Goal: Task Accomplishment & Management: Manage account settings

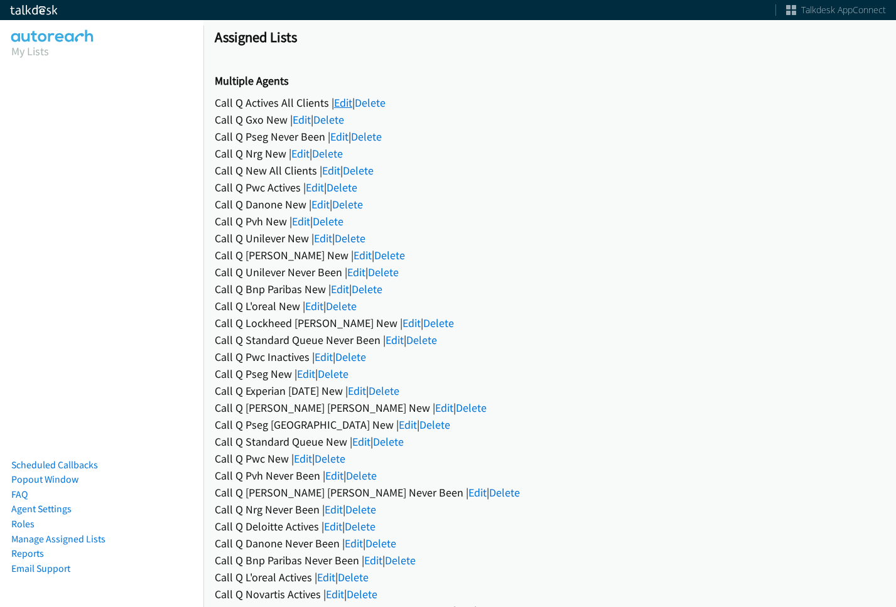
click at [343, 104] on link "Edit" at bounding box center [343, 102] width 18 height 14
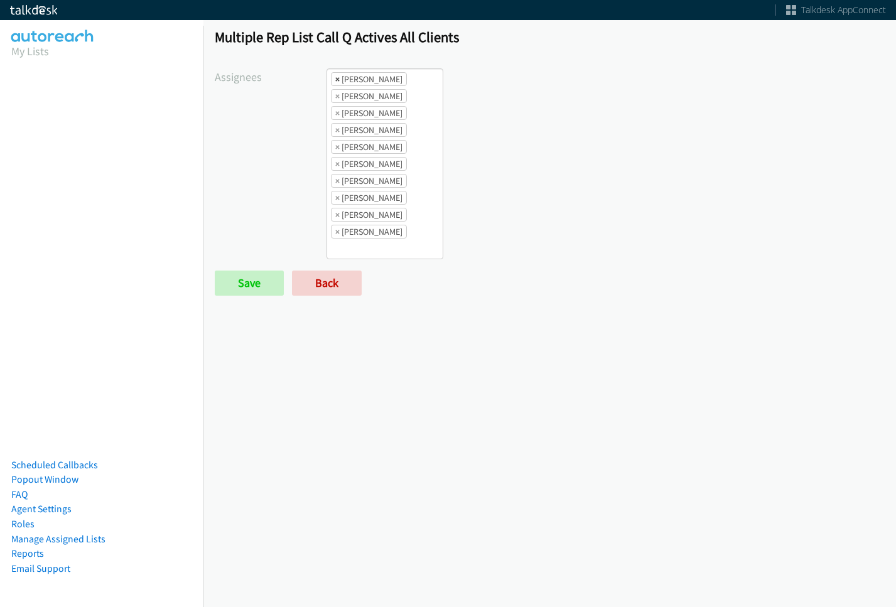
click at [338, 78] on span "×" at bounding box center [337, 79] width 4 height 13
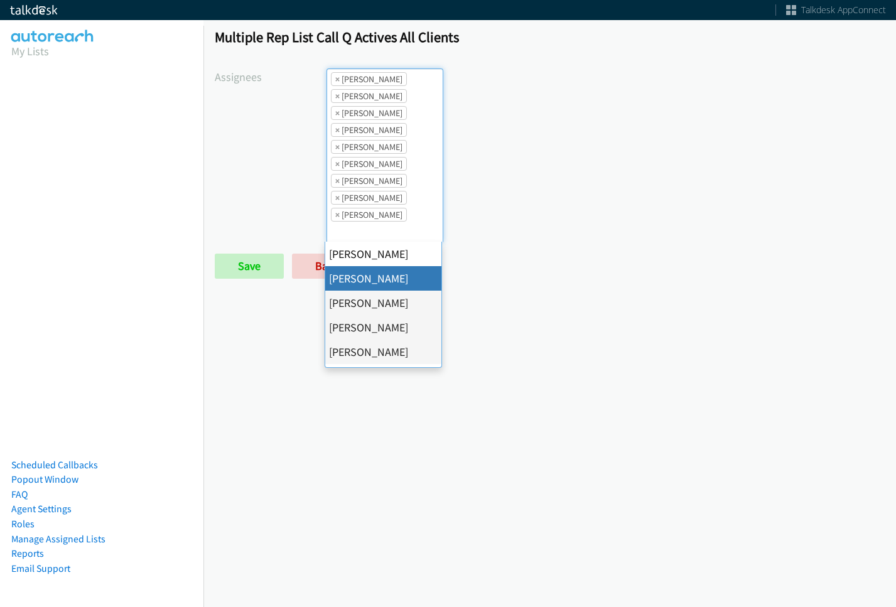
click at [338, 78] on span "×" at bounding box center [337, 79] width 4 height 13
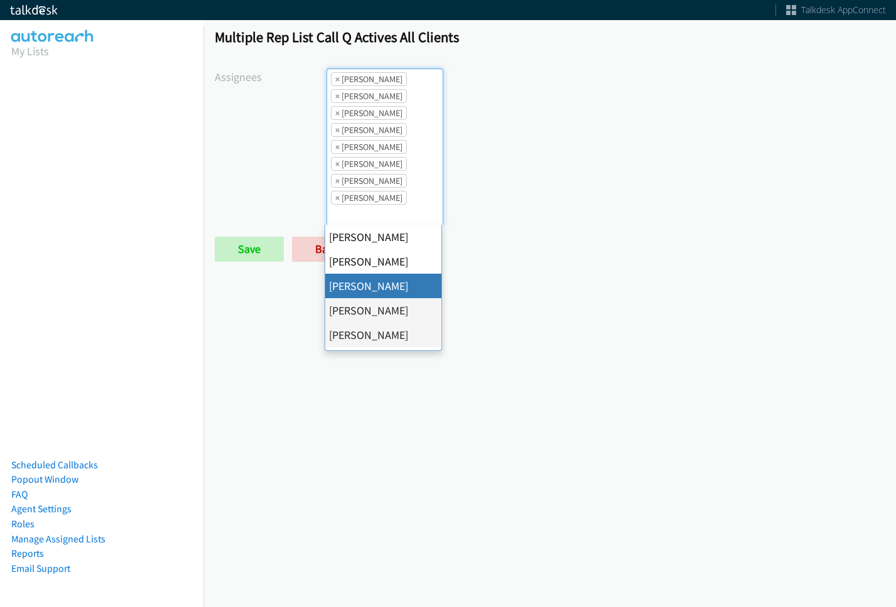
click at [338, 78] on span "×" at bounding box center [337, 79] width 4 height 13
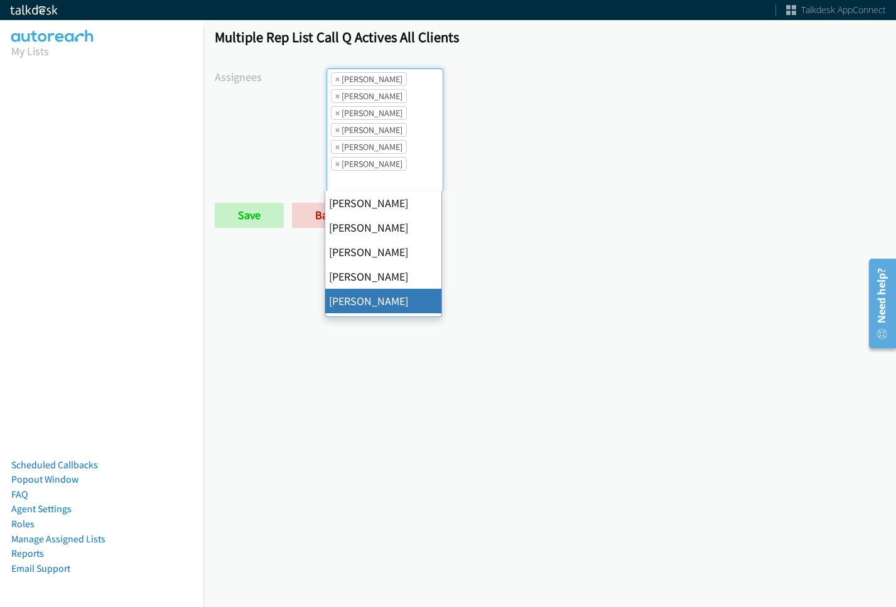
click at [338, 78] on span "×" at bounding box center [337, 79] width 4 height 13
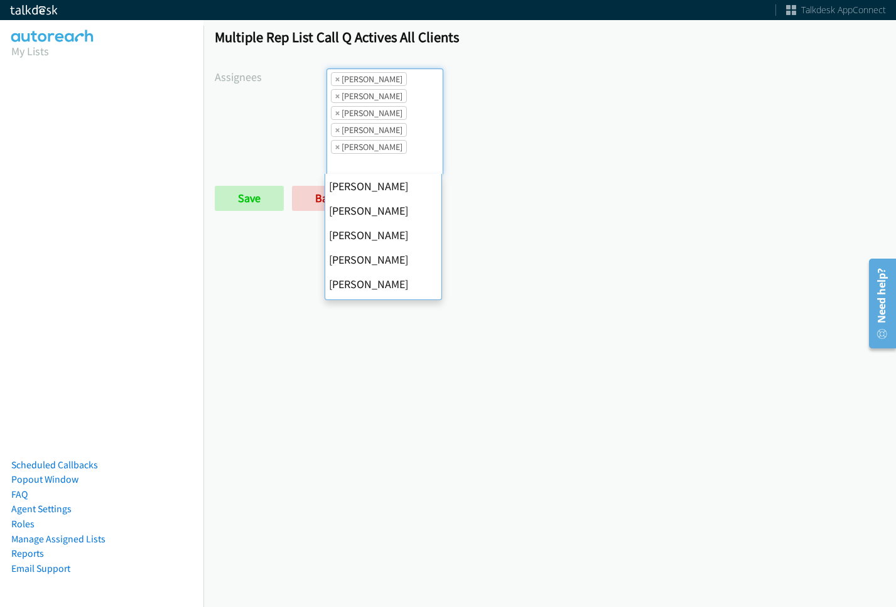
scroll to position [147, 0]
click at [338, 78] on span "×" at bounding box center [337, 79] width 4 height 13
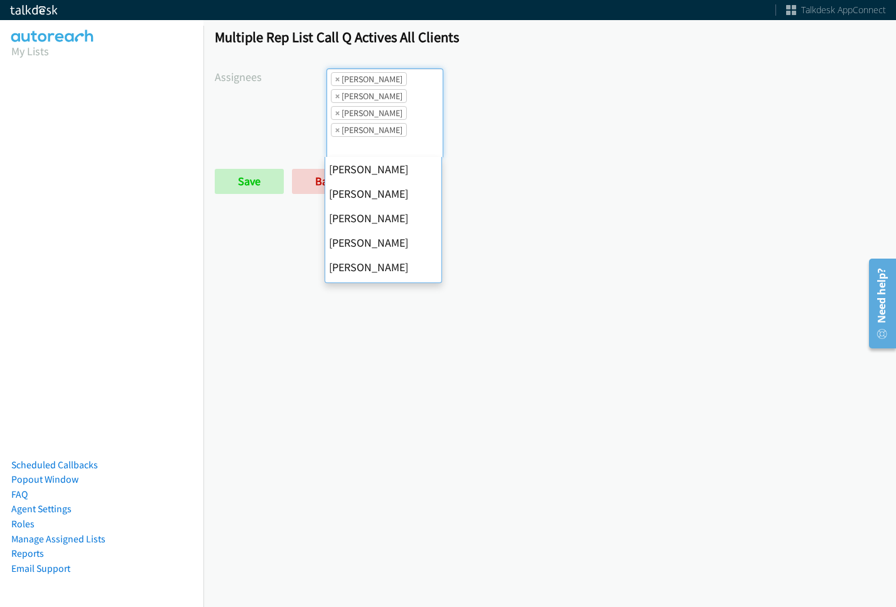
scroll to position [171, 0]
click at [338, 78] on span "×" at bounding box center [337, 79] width 4 height 13
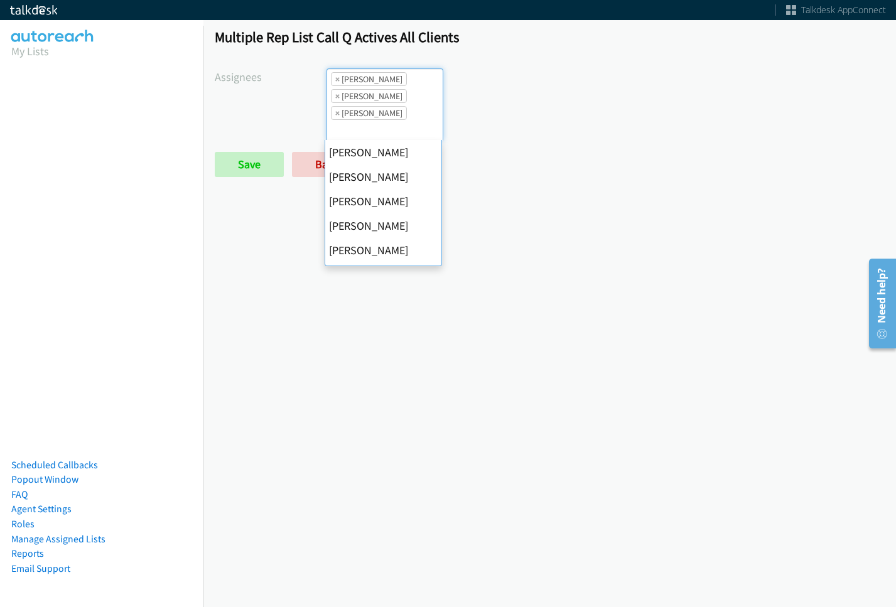
click at [338, 78] on span "×" at bounding box center [337, 79] width 4 height 13
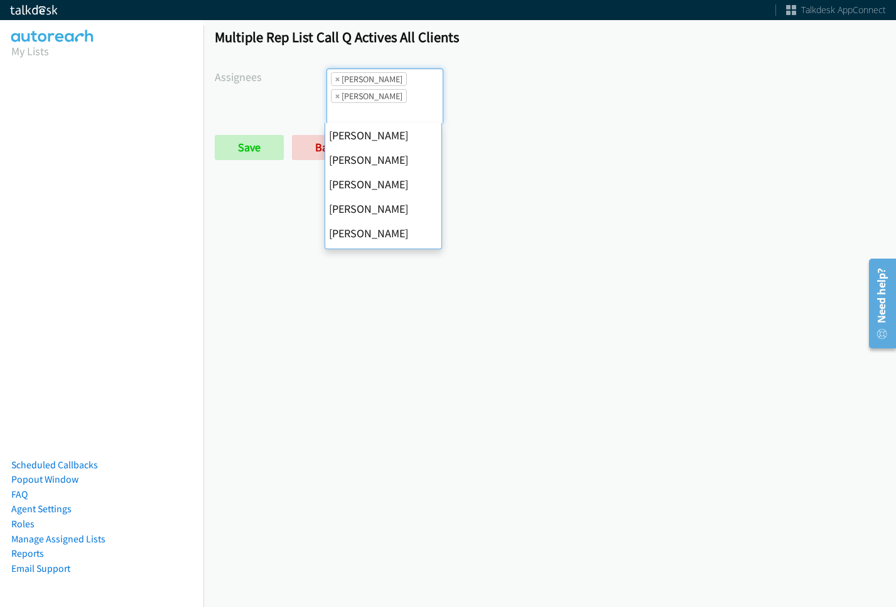
click at [338, 78] on span "×" at bounding box center [337, 79] width 4 height 13
select select "fd8c5d46-30db-44cb-8f0d-00da318b790a"
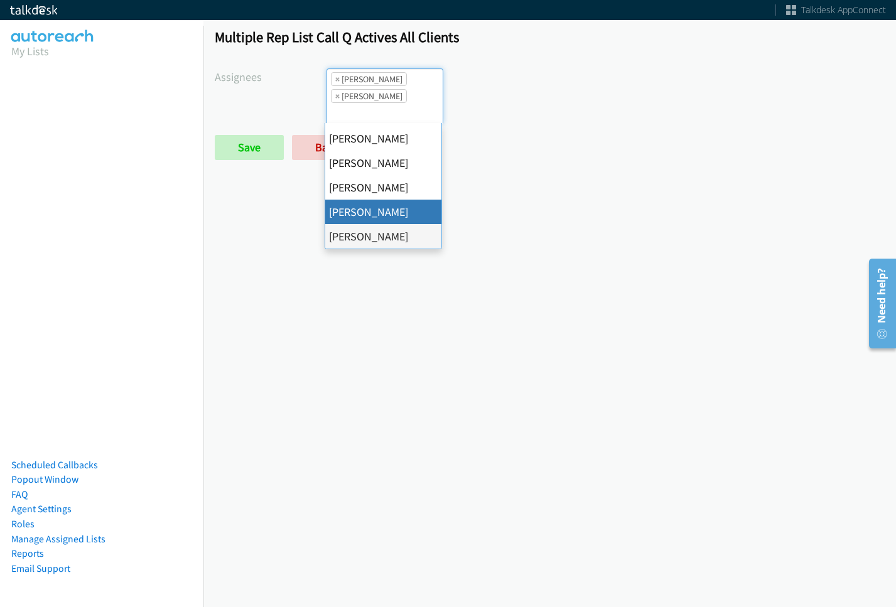
select select
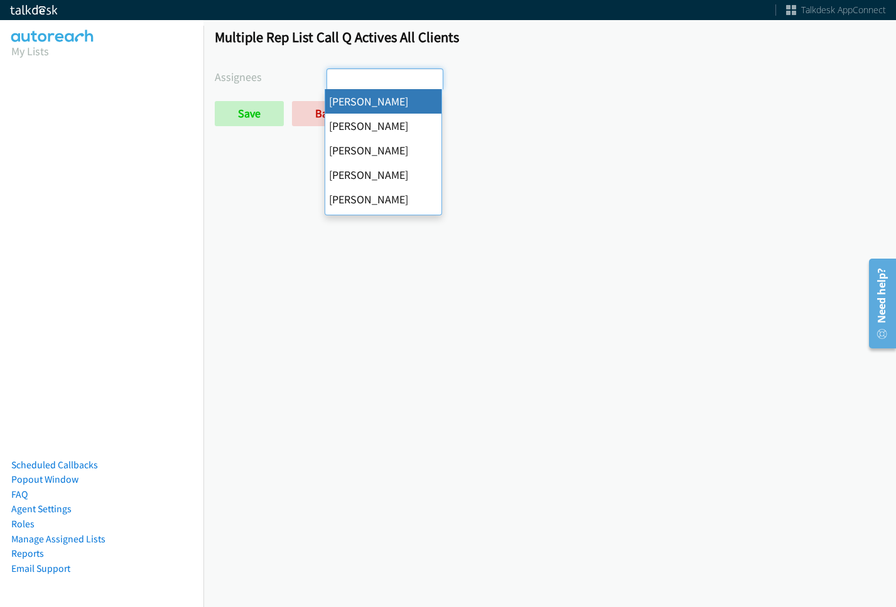
click at [338, 78] on input "search" at bounding box center [349, 79] width 44 height 20
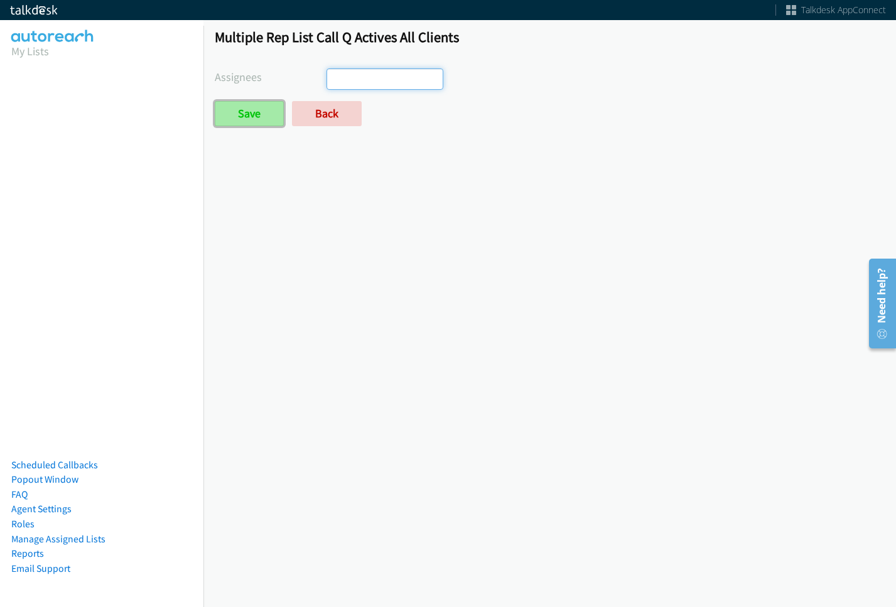
click at [268, 110] on input "Save" at bounding box center [249, 113] width 69 height 25
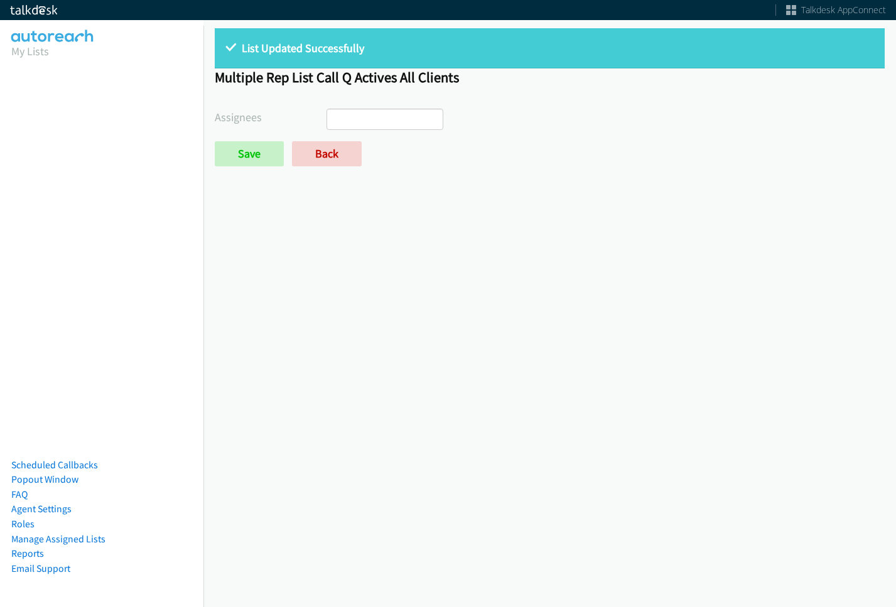
select select
click at [318, 149] on link "Back" at bounding box center [327, 153] width 70 height 25
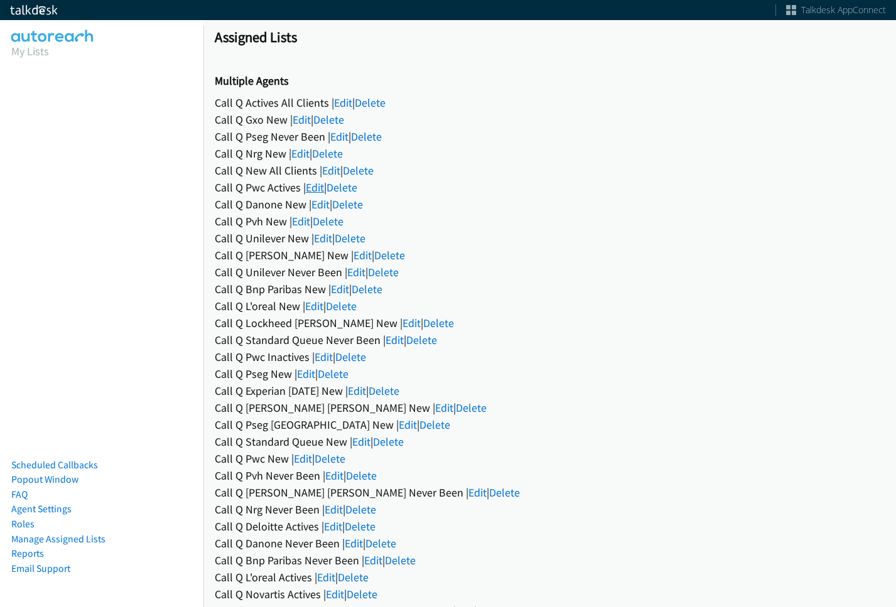
click at [314, 186] on link "Edit" at bounding box center [315, 187] width 18 height 14
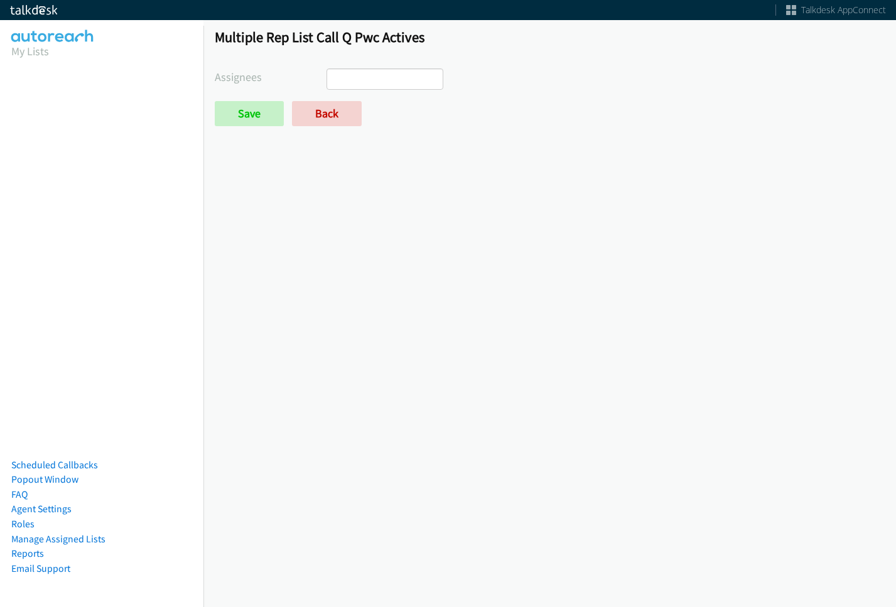
click at [374, 88] on ul at bounding box center [384, 79] width 115 height 20
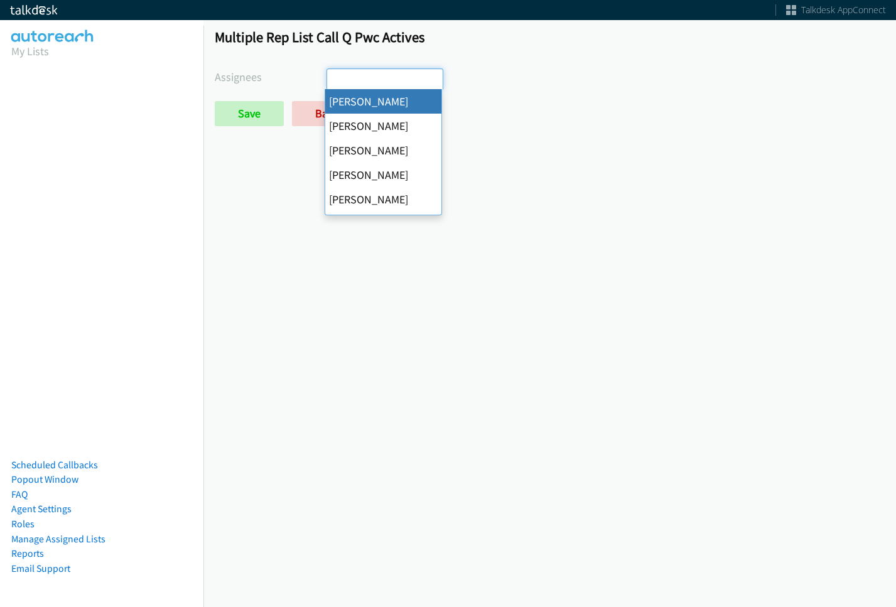
select select "cb11e729-9a1d-44de-9b38-0f5a50c7e01c"
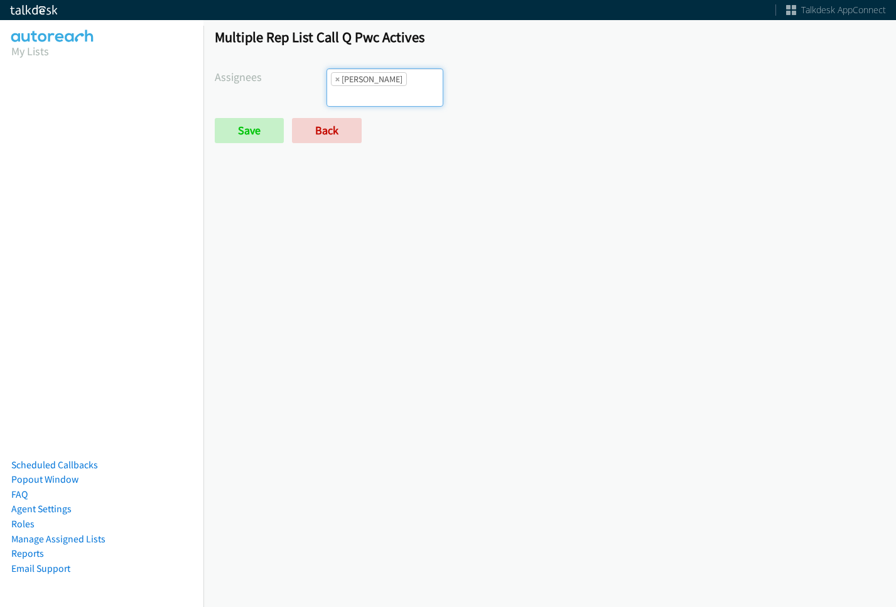
click at [390, 91] on ul "× Abigail Odhiambo" at bounding box center [384, 87] width 115 height 37
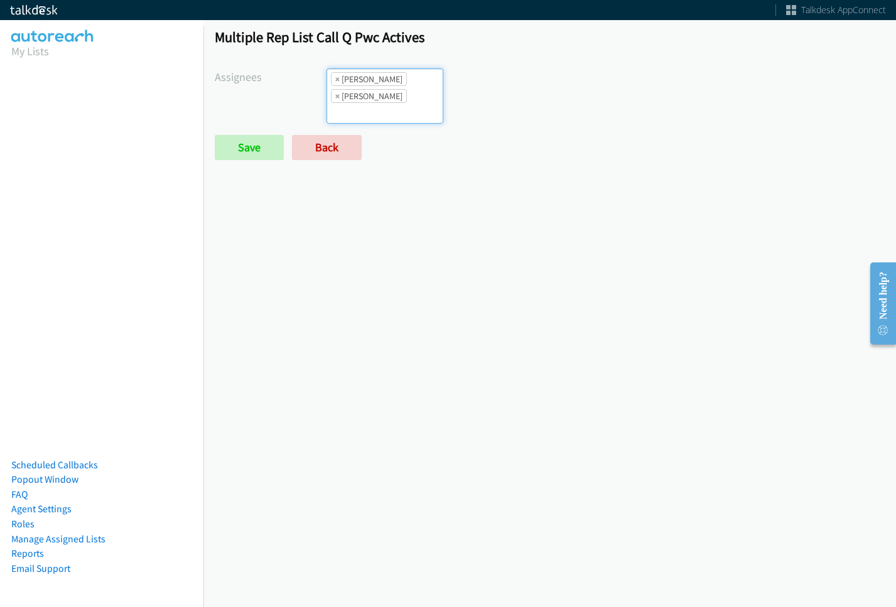
click at [399, 109] on form "Assignees Abigail Odhiambo Alana Ruiz Cathy Shahan Charles Ross Daquaya Johnson…" at bounding box center [550, 114] width 670 height 92
click at [371, 103] on input "search" at bounding box center [349, 113] width 44 height 20
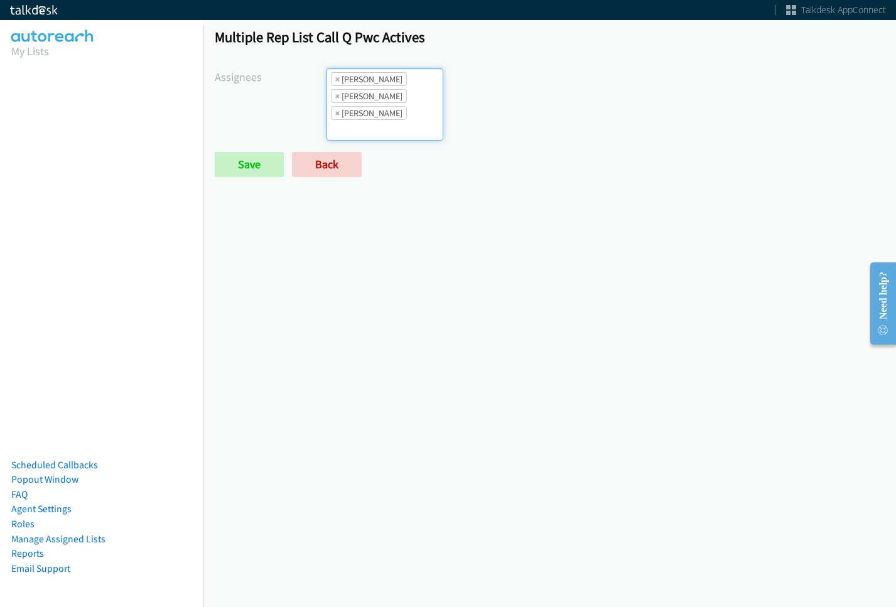
click at [390, 105] on ul "× Abigail Odhiambo × Alana Ruiz × Cathy Shahan" at bounding box center [384, 104] width 115 height 71
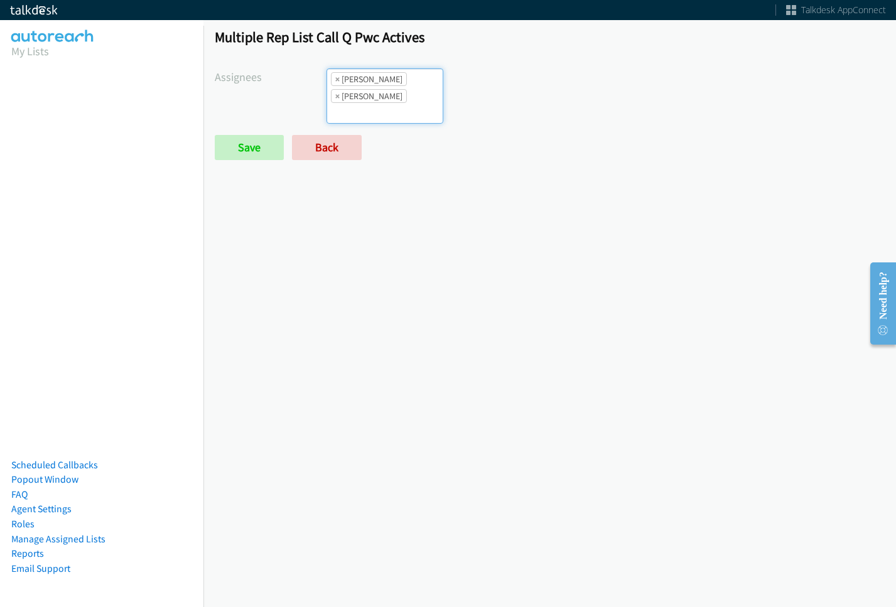
click at [410, 82] on ul "× Abigail Odhiambo × Alana Ruiz" at bounding box center [384, 96] width 115 height 54
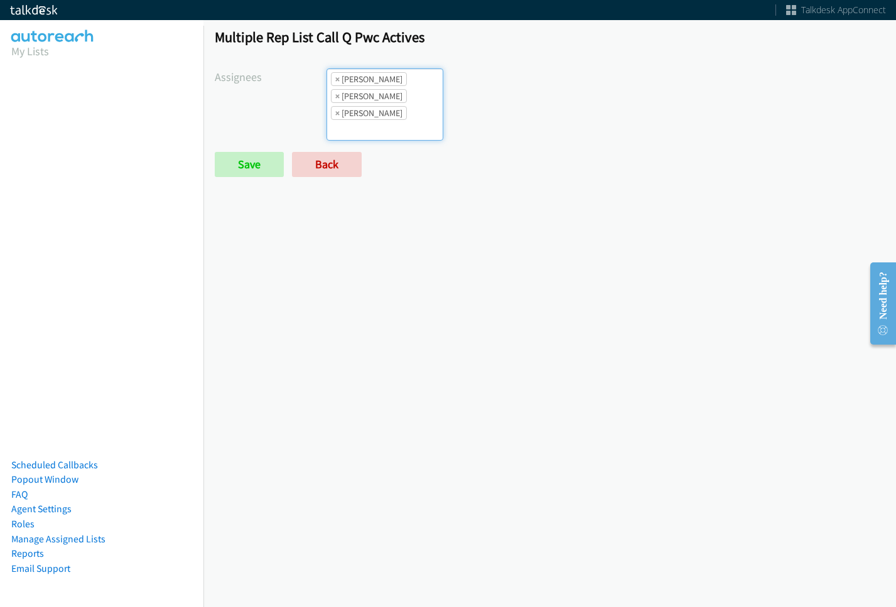
click at [412, 97] on ul "× Abigail Odhiambo × Alana Ruiz × Cathy Shahan" at bounding box center [384, 104] width 115 height 71
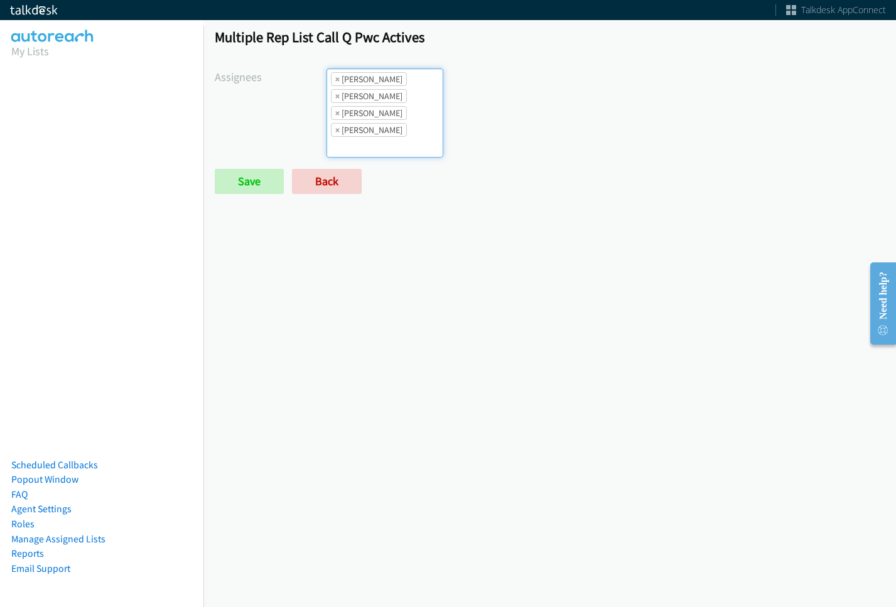
click at [389, 105] on ul "× Abigail Odhiambo × Alana Ruiz × Cathy Shahan × Charles Ross" at bounding box center [384, 113] width 115 height 88
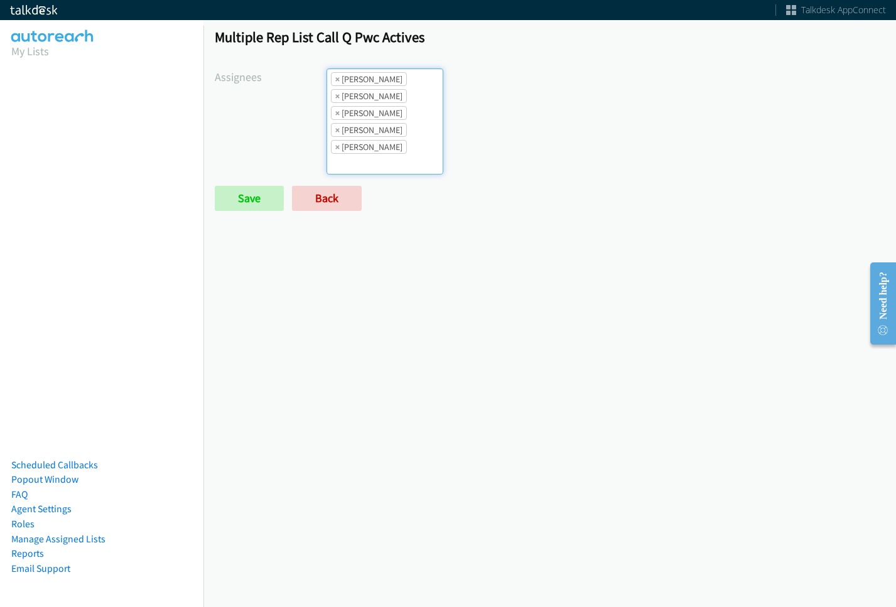
click at [397, 125] on ul "× Abigail Odhiambo × Alana Ruiz × Cathy Shahan × Charles Ross × Daquaya Johnson" at bounding box center [384, 121] width 115 height 105
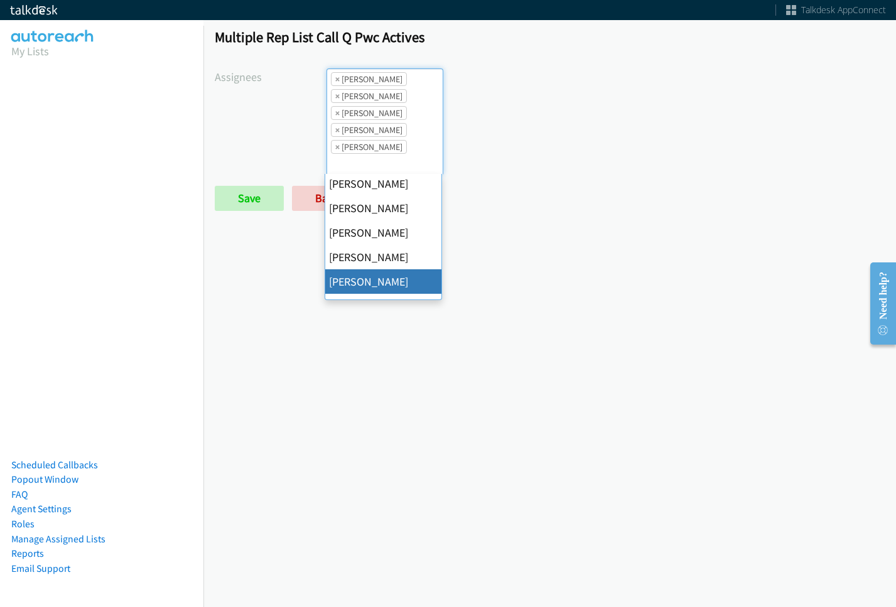
scroll to position [126, 0]
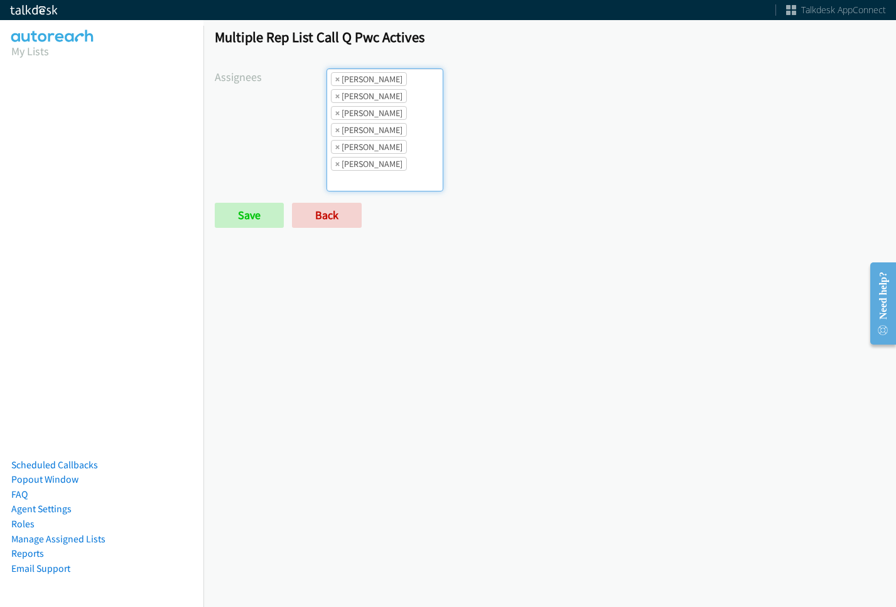
click at [410, 147] on ul "× Abigail Odhiambo × Alana Ruiz × Cathy Shahan × Charles Ross × Daquaya Johnson…" at bounding box center [384, 130] width 115 height 122
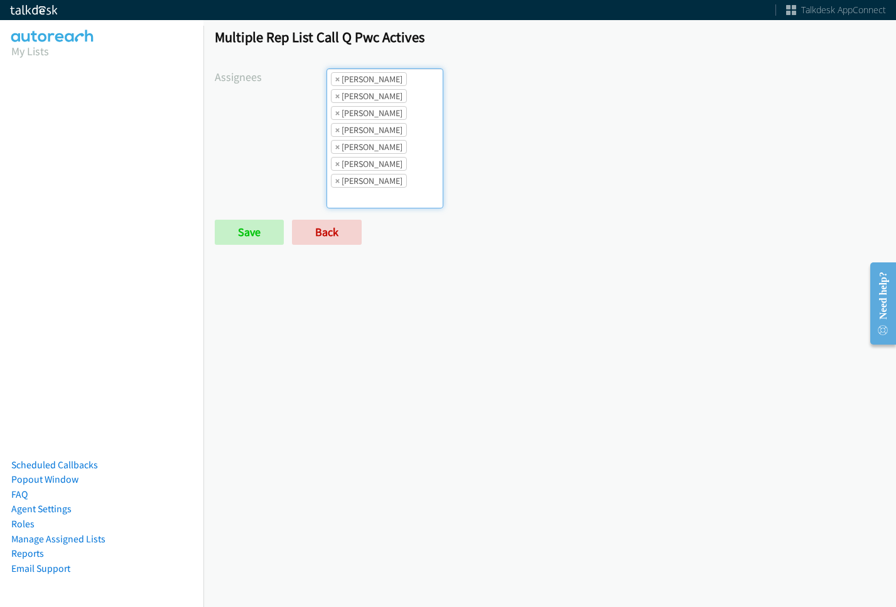
click at [399, 177] on ul "× Abigail Odhiambo × Alana Ruiz × Cathy Shahan × Charles Ross × Daquaya Johnson…" at bounding box center [384, 138] width 115 height 139
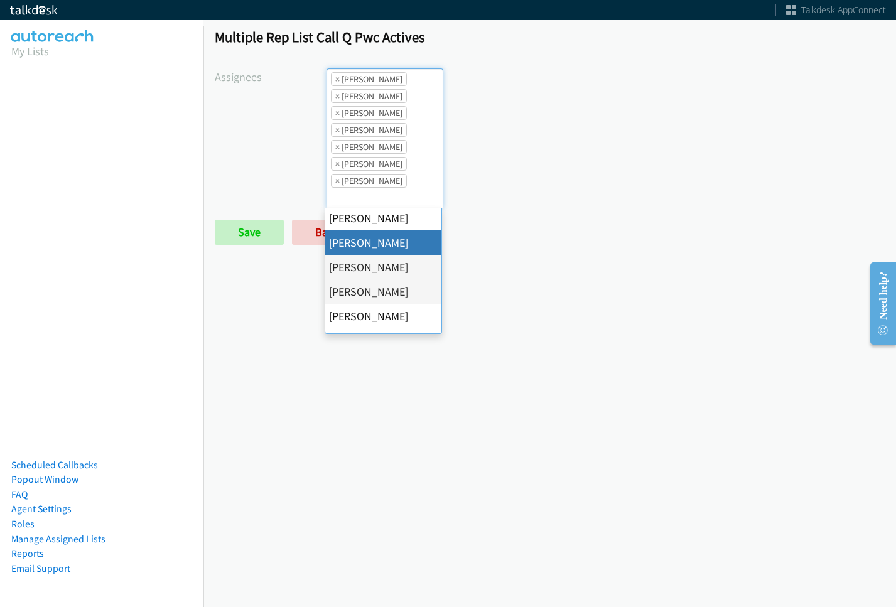
scroll to position [188, 0]
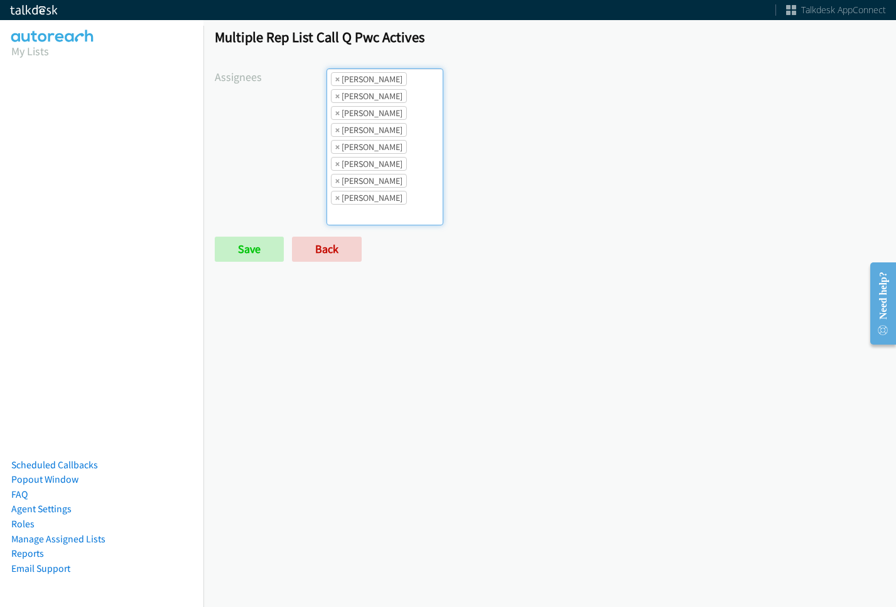
click at [419, 203] on ul "× Abigail Odhiambo × Alana Ruiz × Cathy Shahan × Charles Ross × Daquaya Johnson…" at bounding box center [384, 147] width 115 height 156
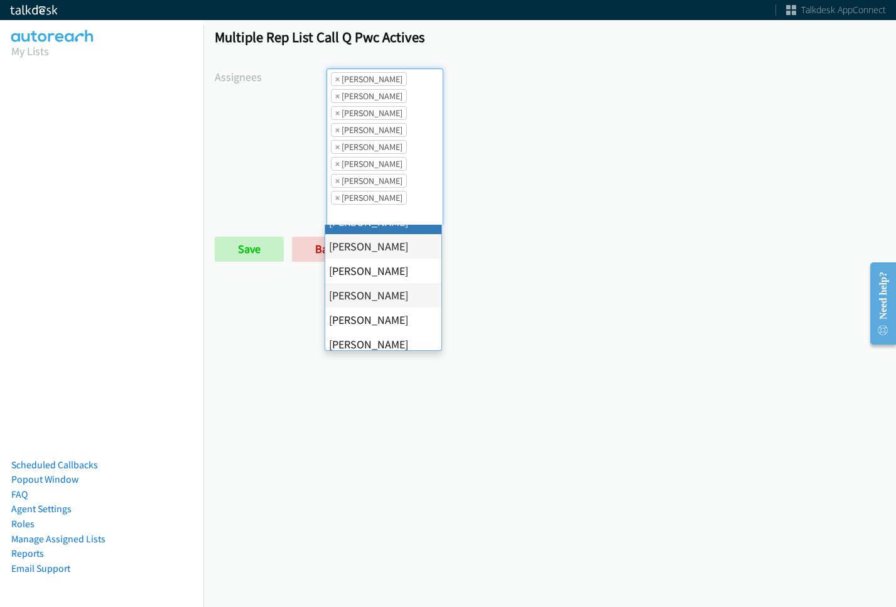
scroll to position [217, 0]
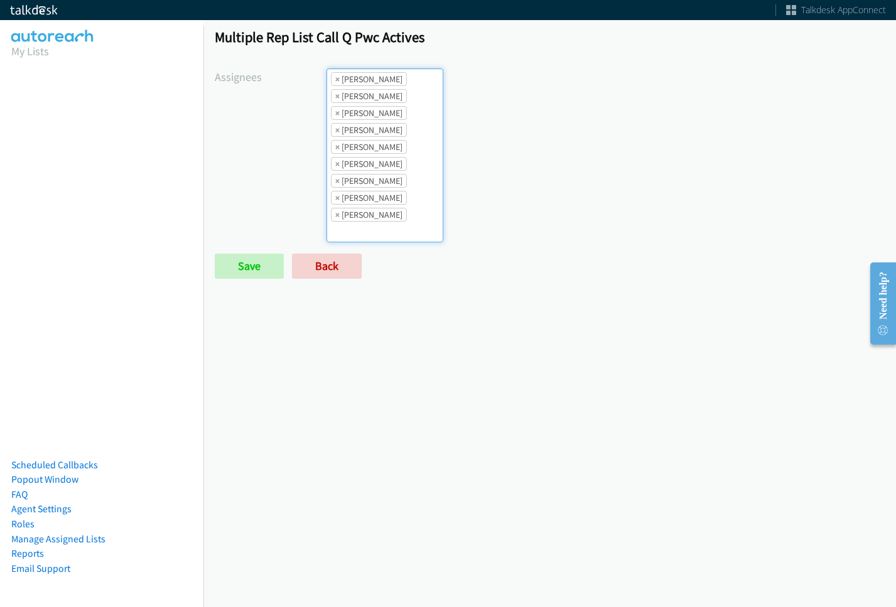
click at [391, 213] on li "× Tatiana Medina" at bounding box center [369, 215] width 76 height 14
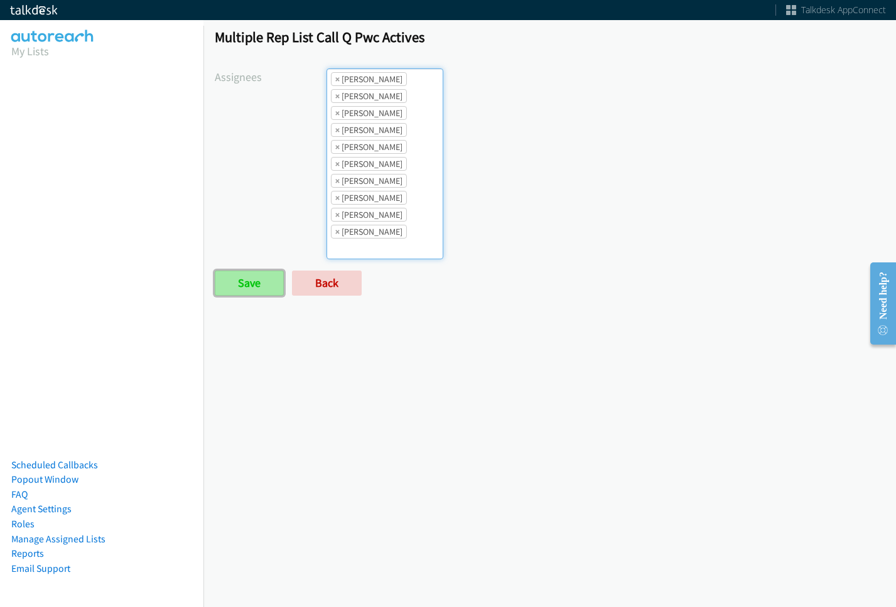
click at [247, 291] on input "Save" at bounding box center [249, 283] width 69 height 25
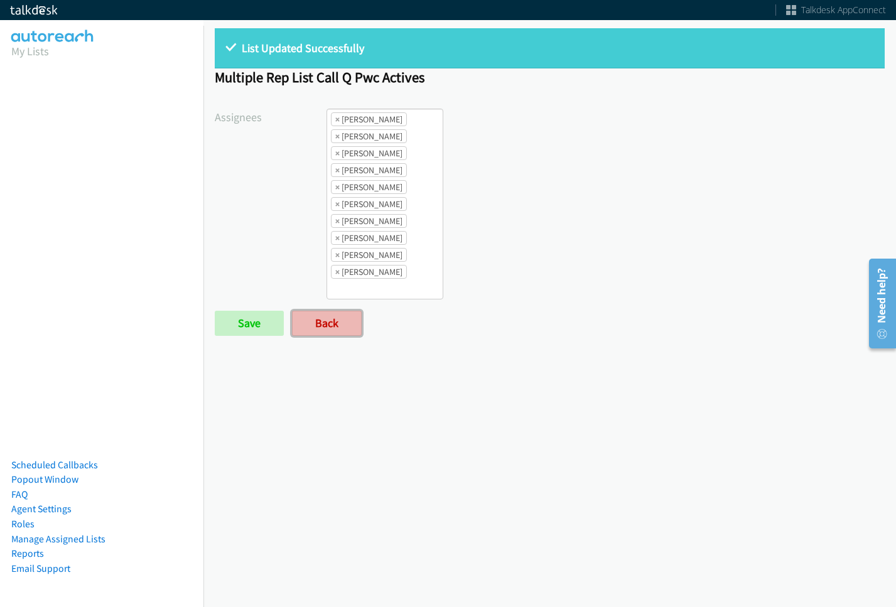
click at [348, 327] on link "Back" at bounding box center [327, 323] width 70 height 25
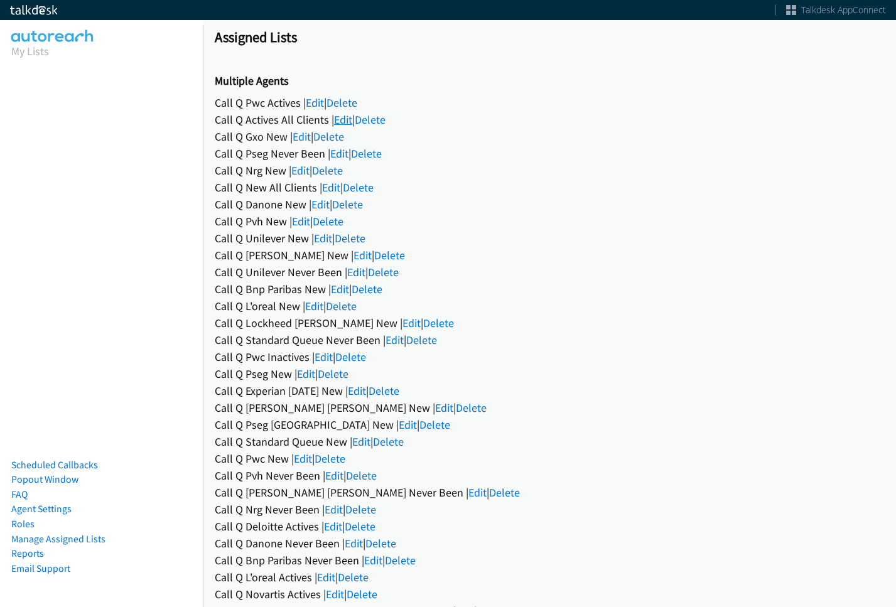
click at [345, 113] on link "Edit" at bounding box center [343, 119] width 18 height 14
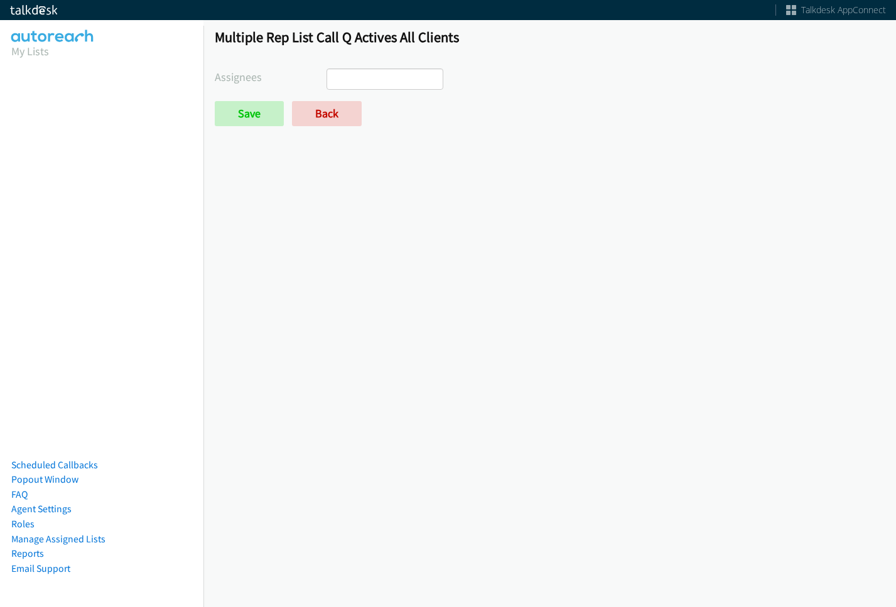
select select
click at [346, 108] on link "Back" at bounding box center [327, 113] width 70 height 25
